Goal: Check status

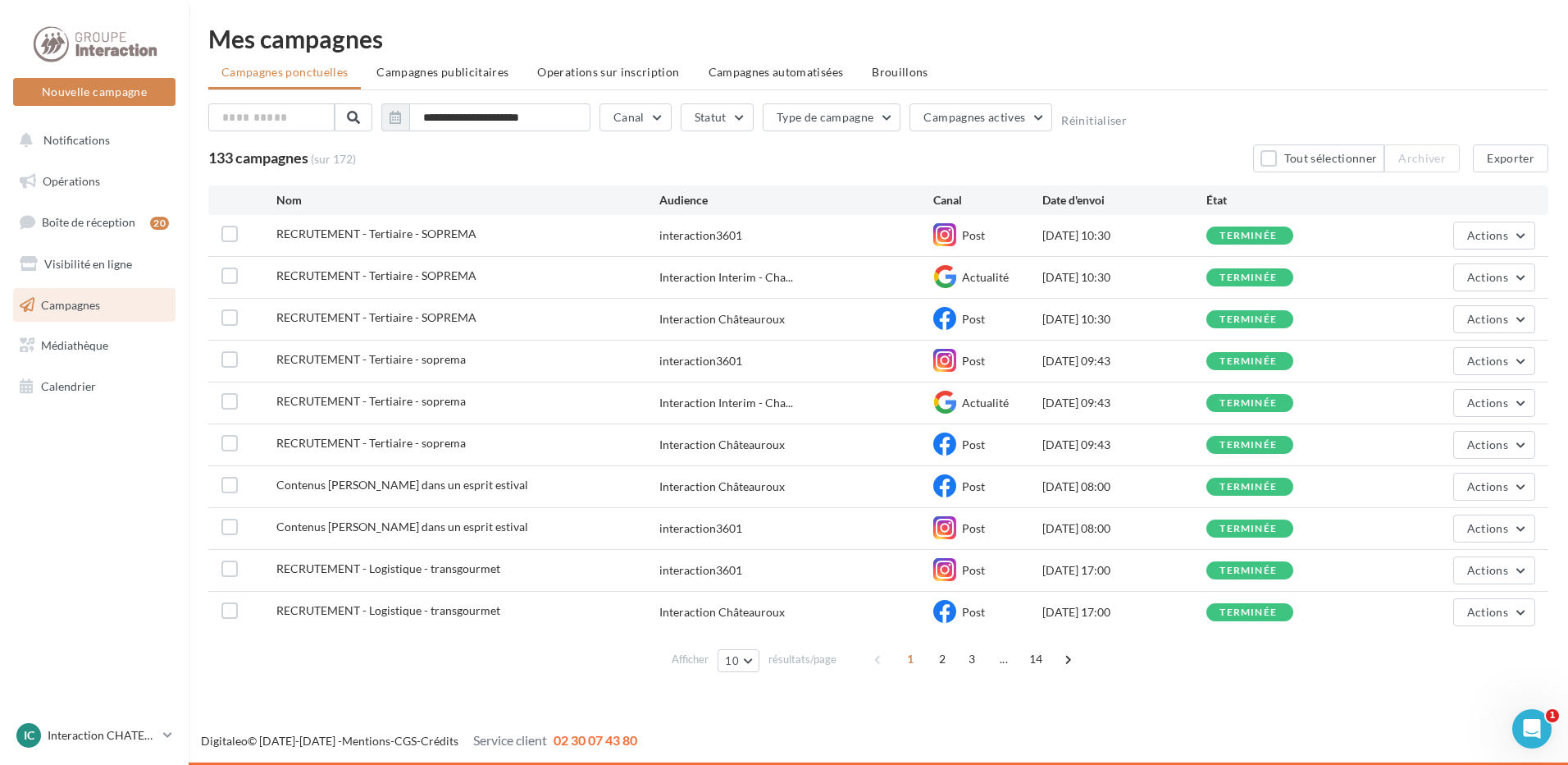
click at [393, 232] on span "RECRUTEMENT - Tertiaire - SOPREMA" at bounding box center [376, 233] width 200 height 14
click at [1147, 234] on div "[DATE] 10:30" at bounding box center [1124, 235] width 164 height 16
click at [713, 233] on div "interaction3601" at bounding box center [700, 235] width 83 height 16
click at [227, 235] on label at bounding box center [229, 233] width 16 height 16
click at [1488, 241] on span "Actions" at bounding box center [1488, 235] width 41 height 14
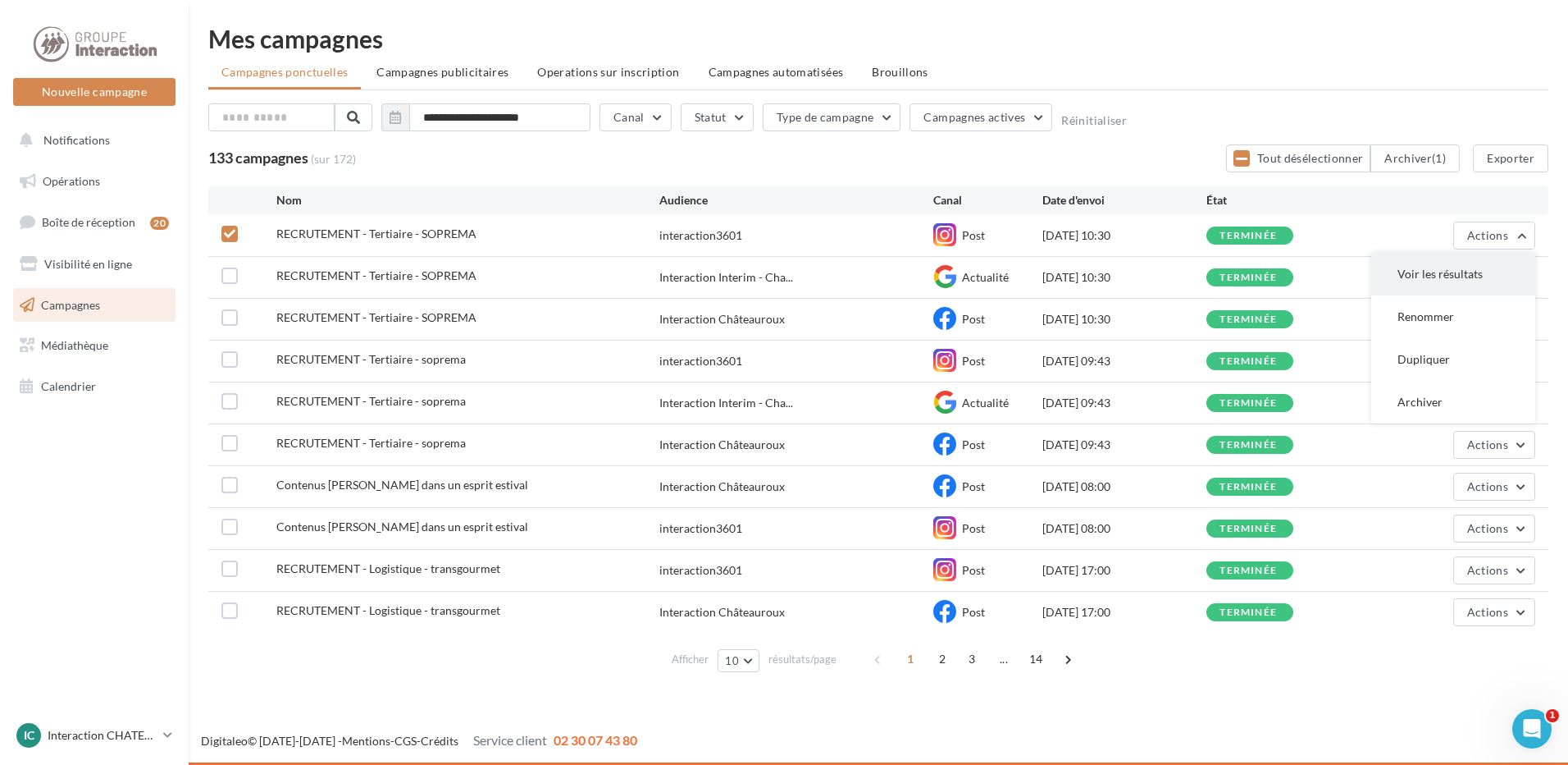
click at [1440, 278] on button "Voir les résultats" at bounding box center [1453, 274] width 164 height 43
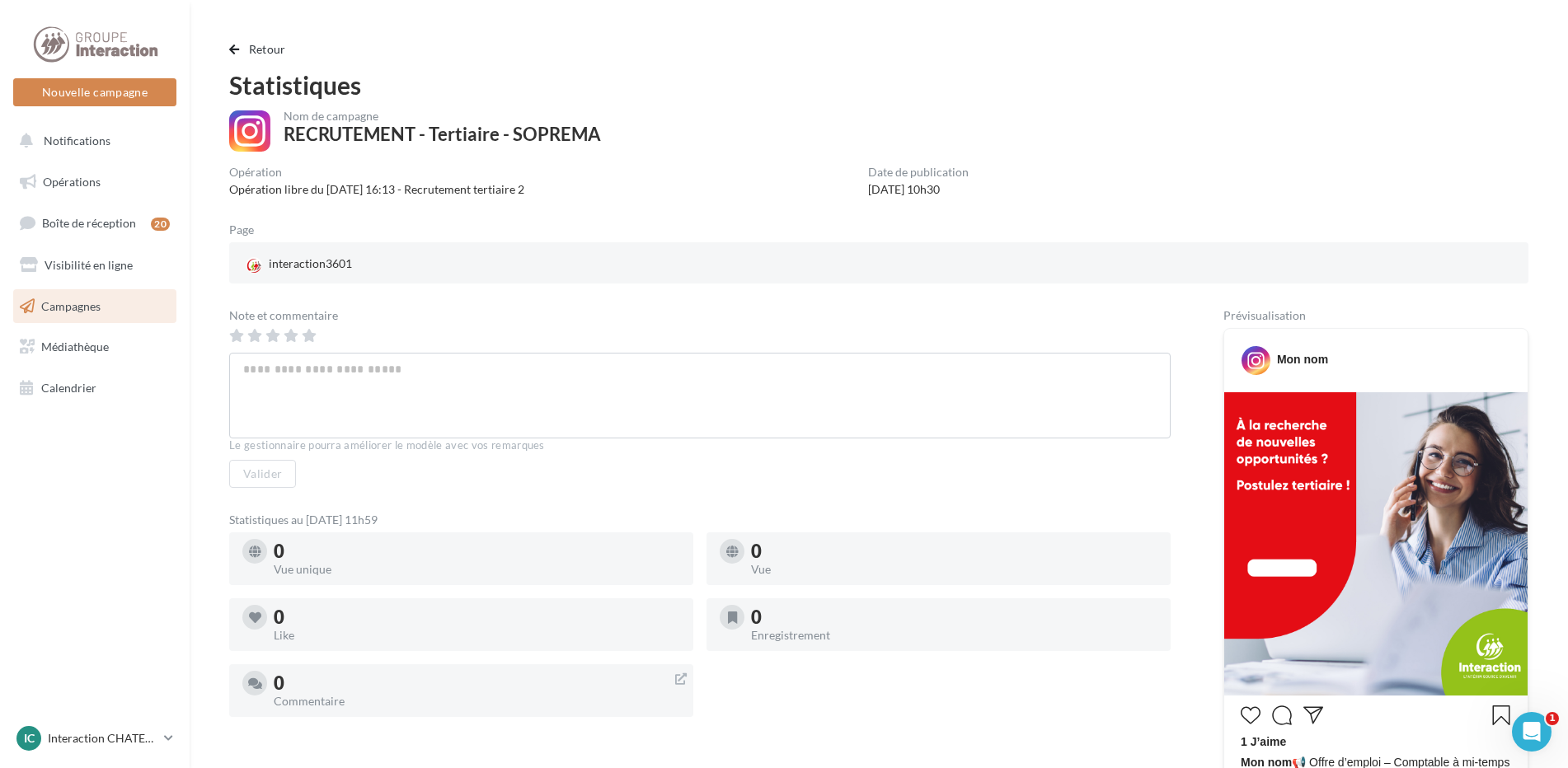
scroll to position [248, 0]
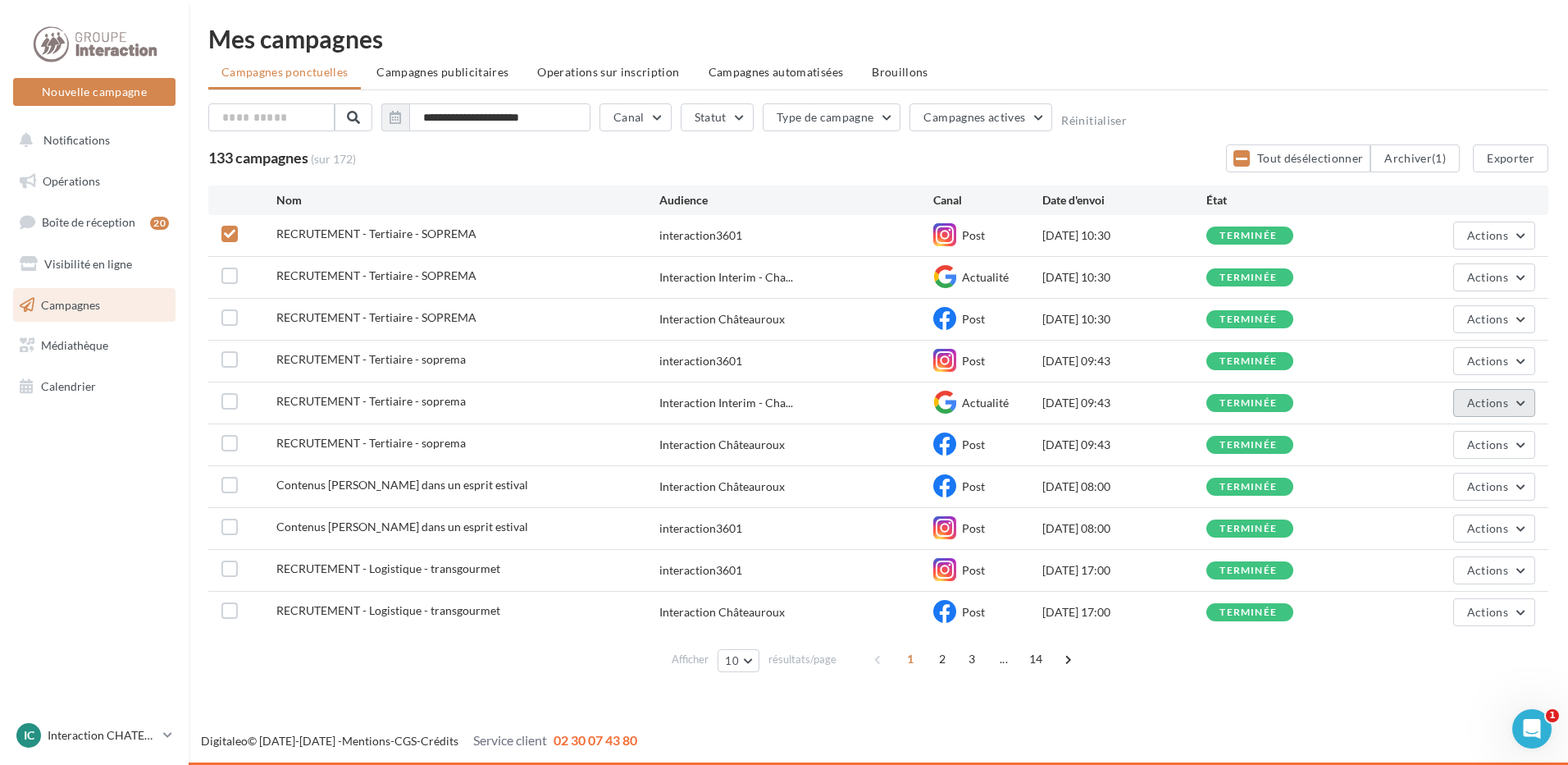
click at [1520, 404] on button "Actions" at bounding box center [1494, 403] width 82 height 28
click at [1465, 448] on button "Voir les résultats" at bounding box center [1453, 442] width 164 height 43
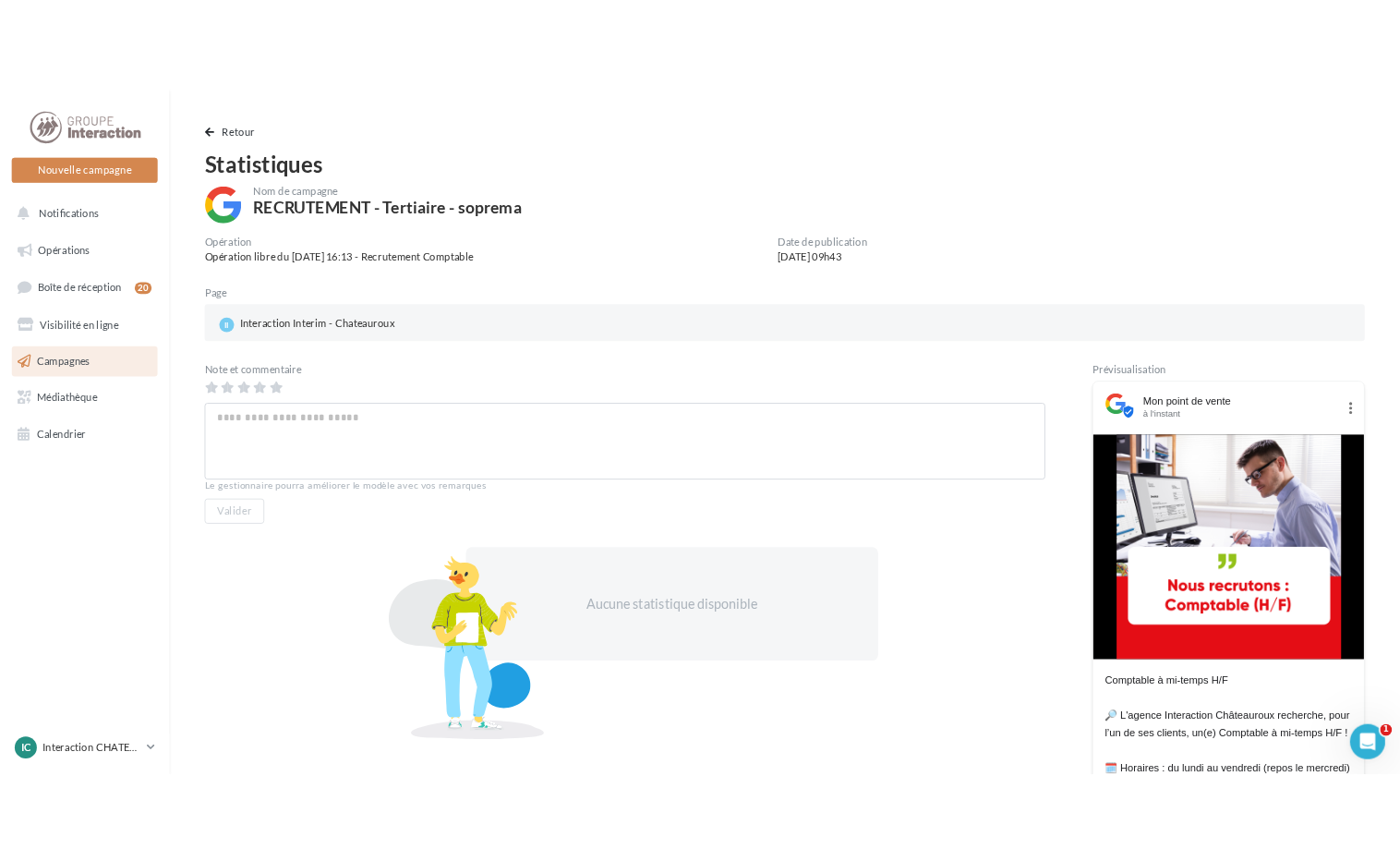
scroll to position [184, 0]
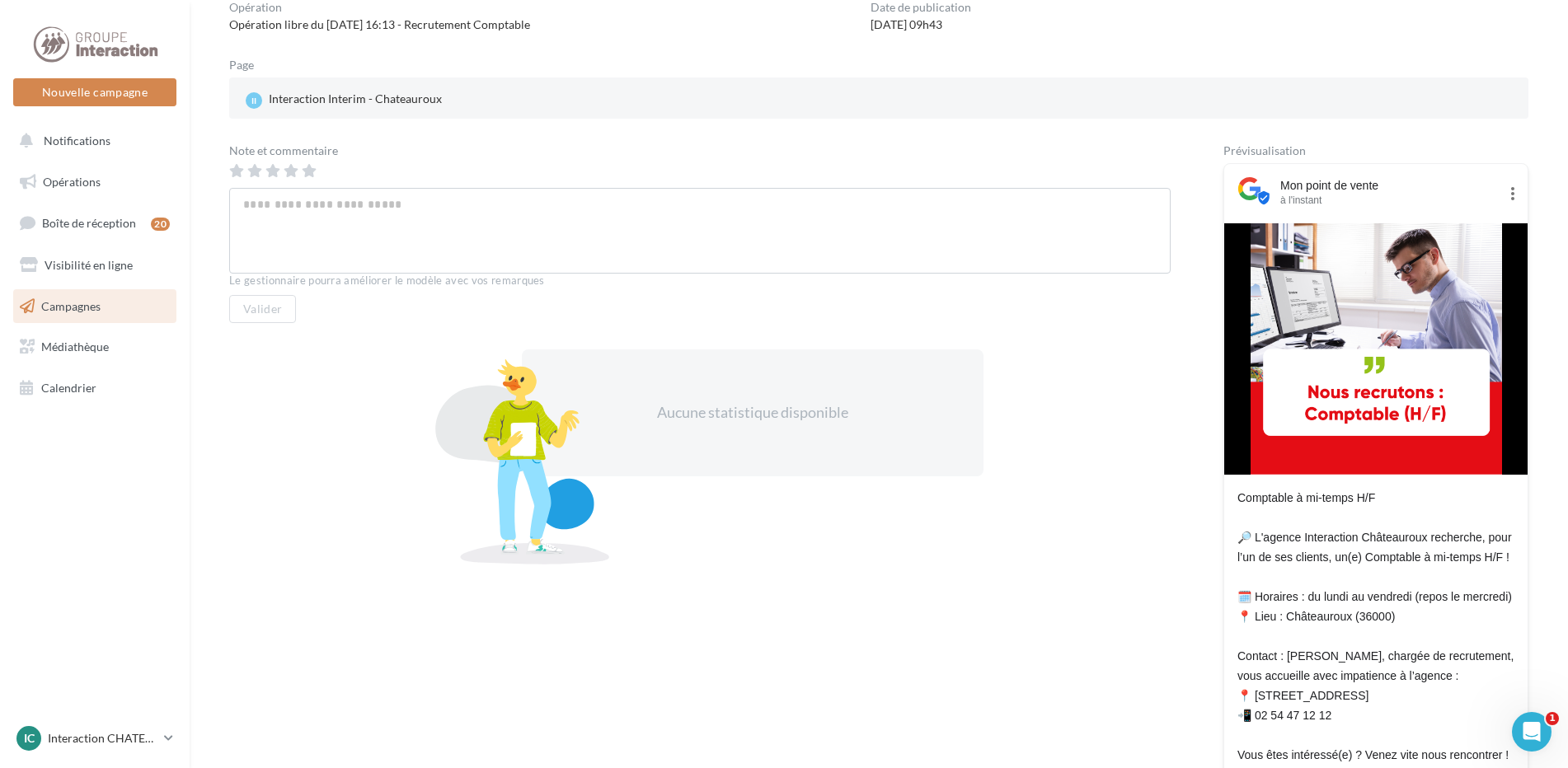
click at [1316, 365] on img at bounding box center [1375, 348] width 251 height 251
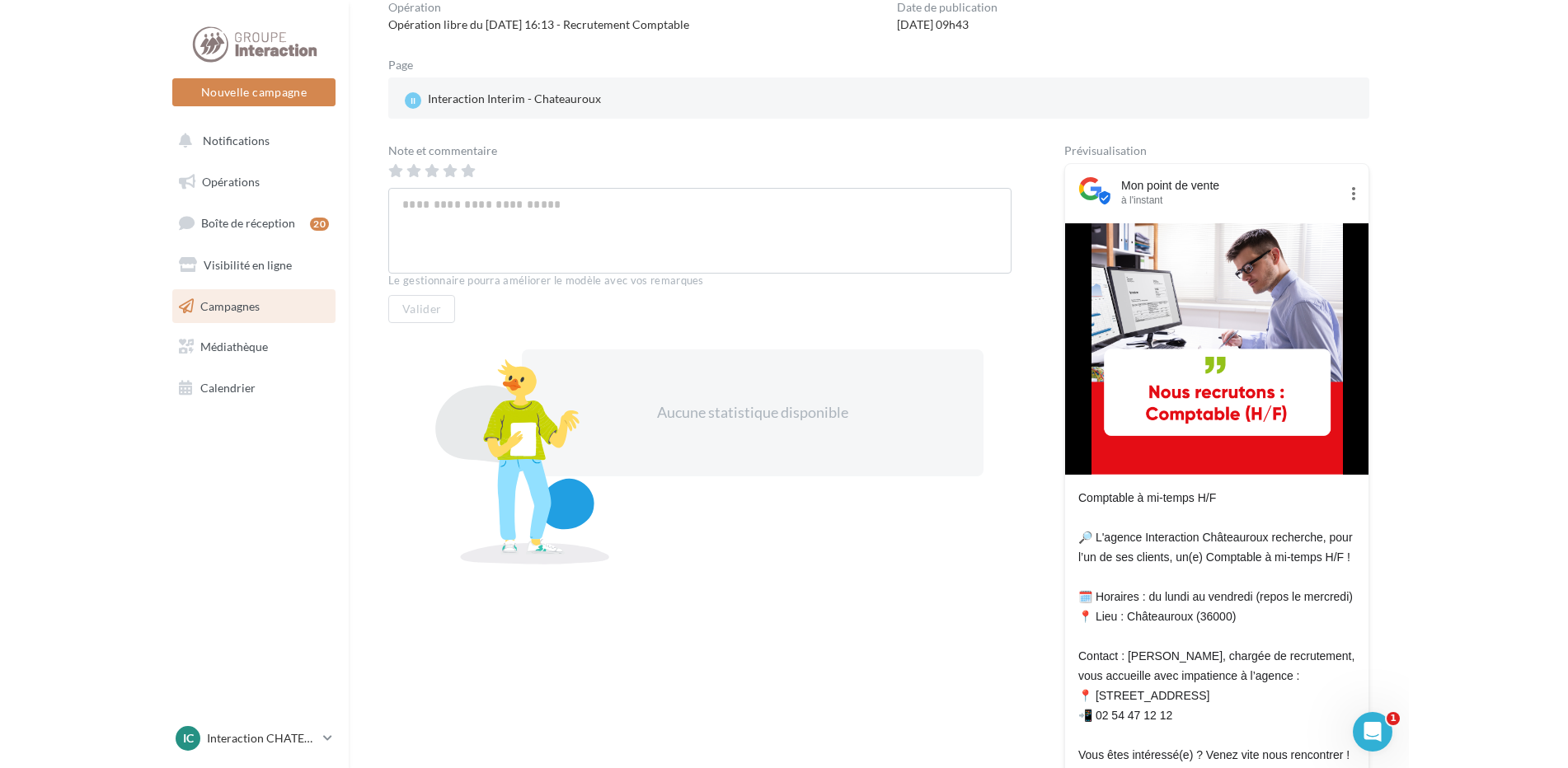
scroll to position [0, 0]
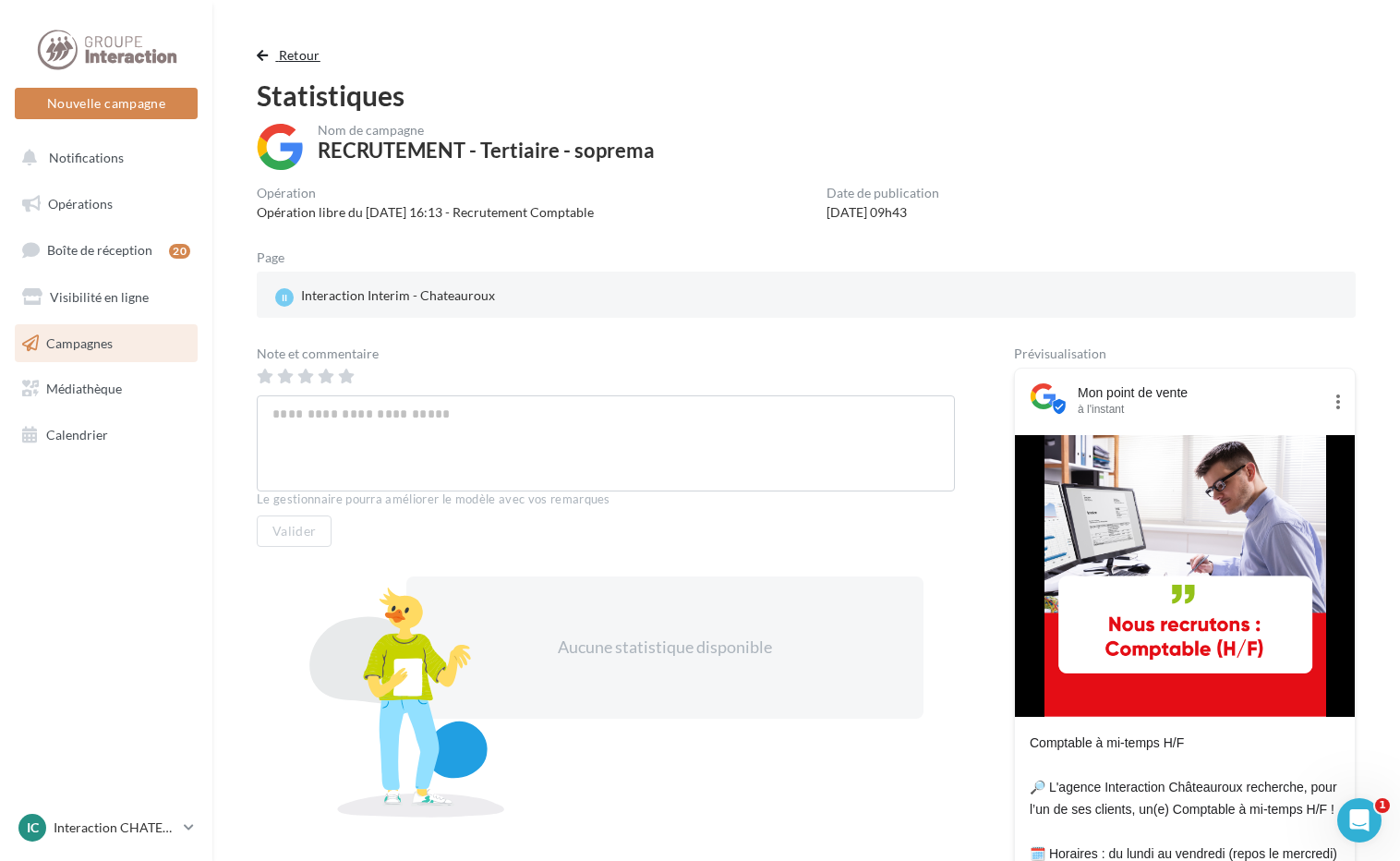
click at [257, 54] on span "button" at bounding box center [262, 56] width 11 height 13
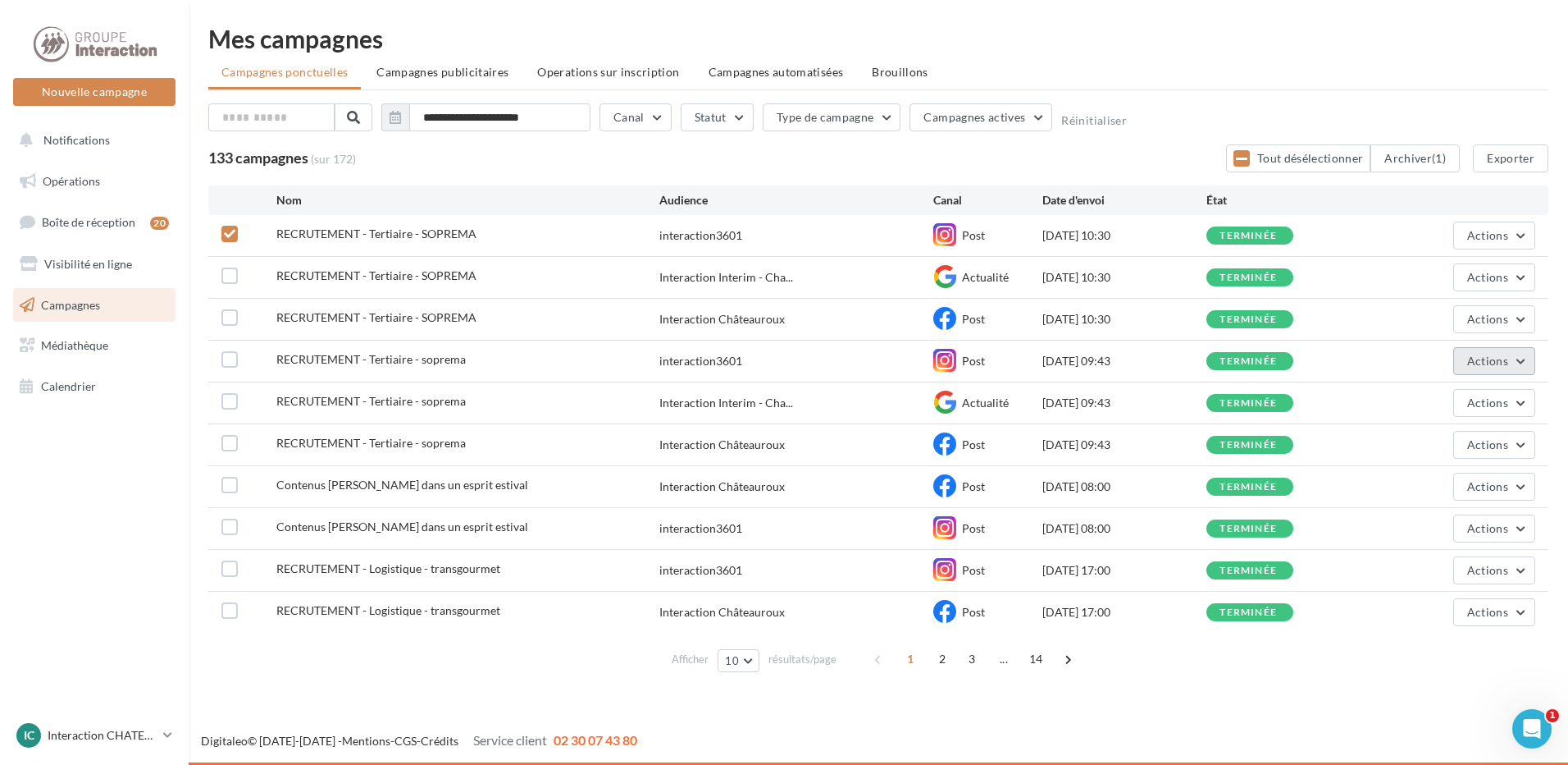
click at [1479, 367] on button "Actions" at bounding box center [1494, 361] width 82 height 28
click at [1486, 241] on span "Actions" at bounding box center [1488, 235] width 41 height 14
click at [1405, 278] on button "Voir les résultats" at bounding box center [1453, 274] width 164 height 43
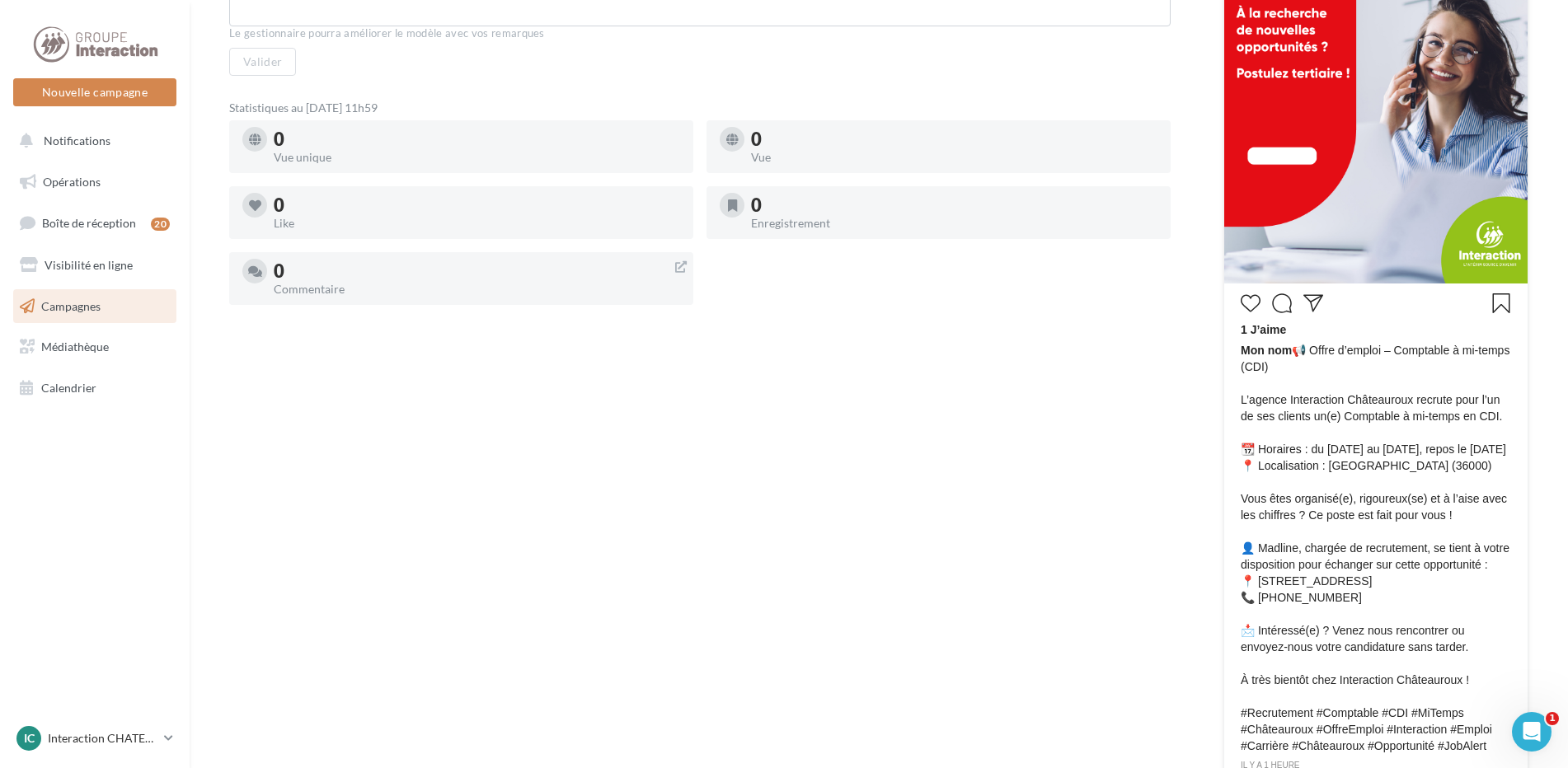
scroll to position [587, 0]
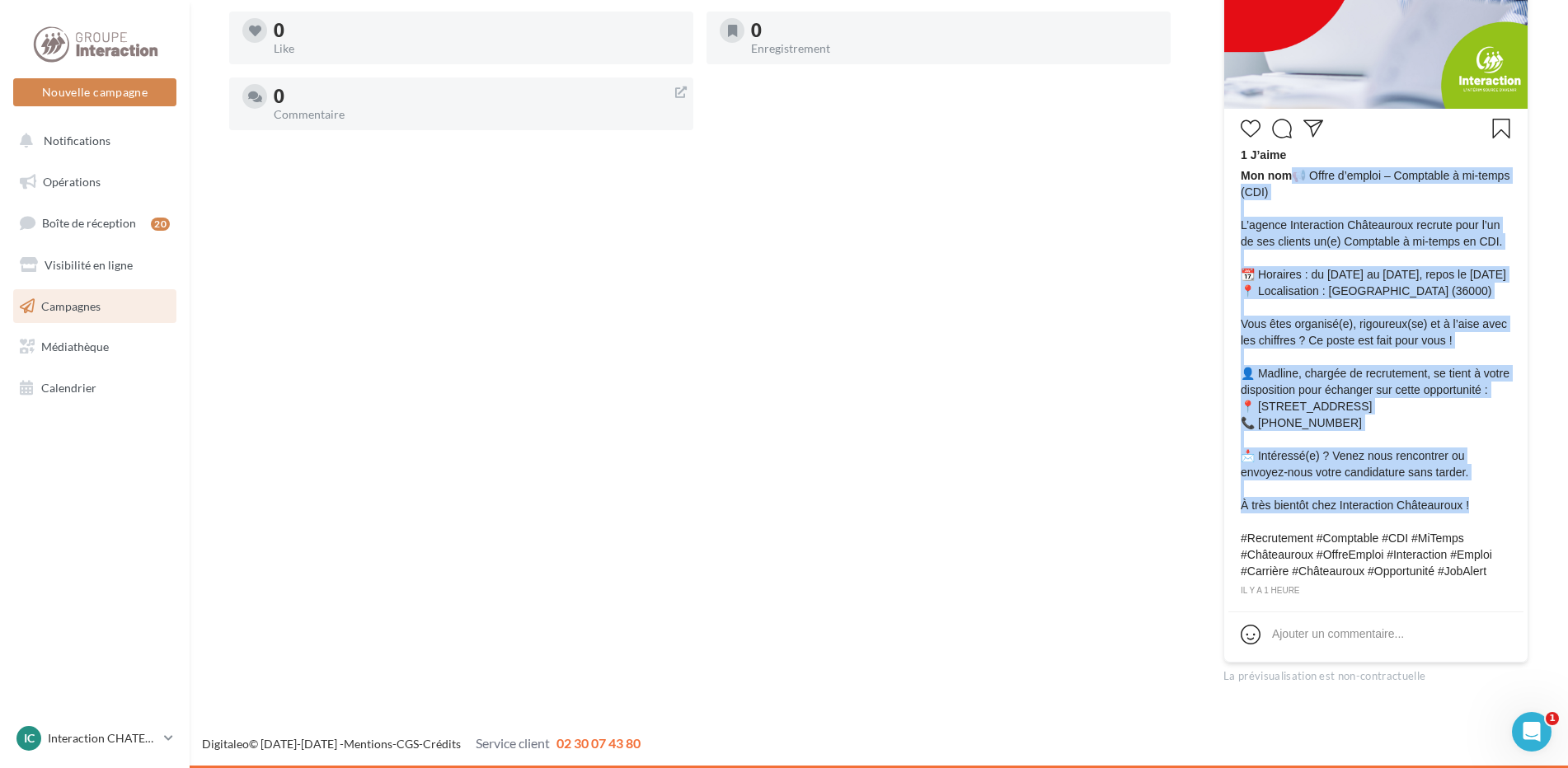
drag, startPoint x: 1296, startPoint y: 175, endPoint x: 1467, endPoint y: 505, distance: 371.7
click at [1467, 505] on span "Mon nom 📢 Offre d’emploi – Comptable à mi-temps (CDI) L’agence Interaction Chât…" at bounding box center [1375, 373] width 271 height 412
copy span "📢 Offre d’emploi – Comptable à mi-temps (CDI) L’agence Interaction Châteauroux …"
